Goal: Find specific page/section: Find specific page/section

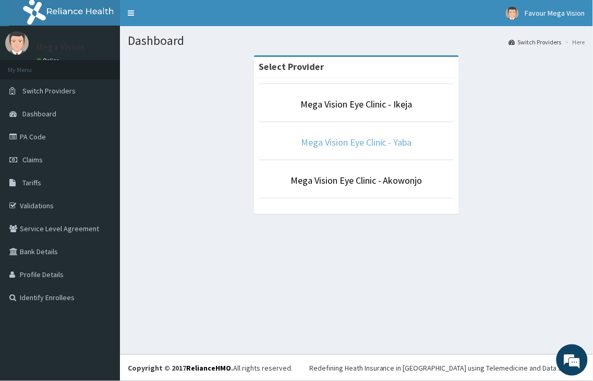
click at [374, 145] on link "Mega Vision Eye Clinic - Yaba" at bounding box center [356, 142] width 111 height 12
click at [334, 147] on link "Mega Vision Eye Clinic - Yaba" at bounding box center [356, 142] width 111 height 12
click at [329, 141] on link "Mega Vision Eye Clinic - Yaba" at bounding box center [356, 142] width 111 height 12
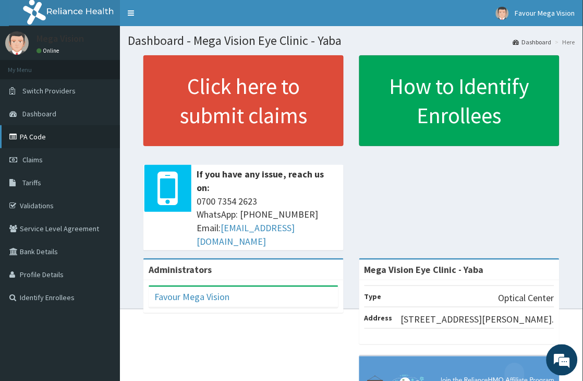
click at [47, 136] on link "PA Code" at bounding box center [60, 136] width 120 height 23
click at [53, 131] on link "PA Code" at bounding box center [60, 136] width 120 height 23
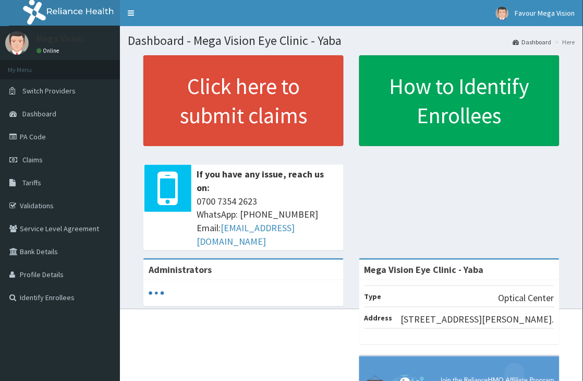
click at [30, 131] on link "PA Code" at bounding box center [60, 136] width 120 height 23
